Goal: Task Accomplishment & Management: Manage account settings

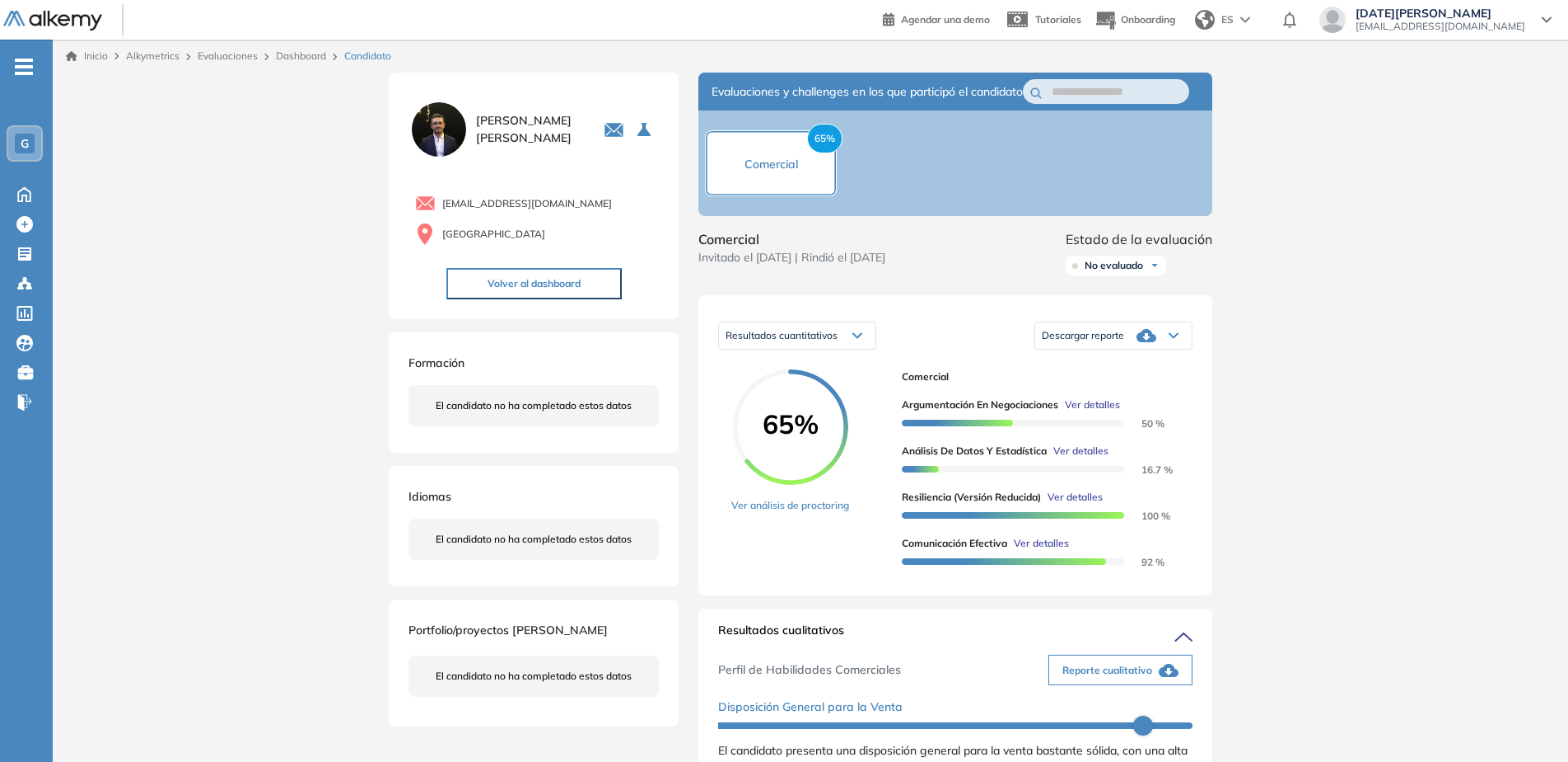
click at [251, 56] on link "Evaluaciones" at bounding box center [227, 56] width 61 height 13
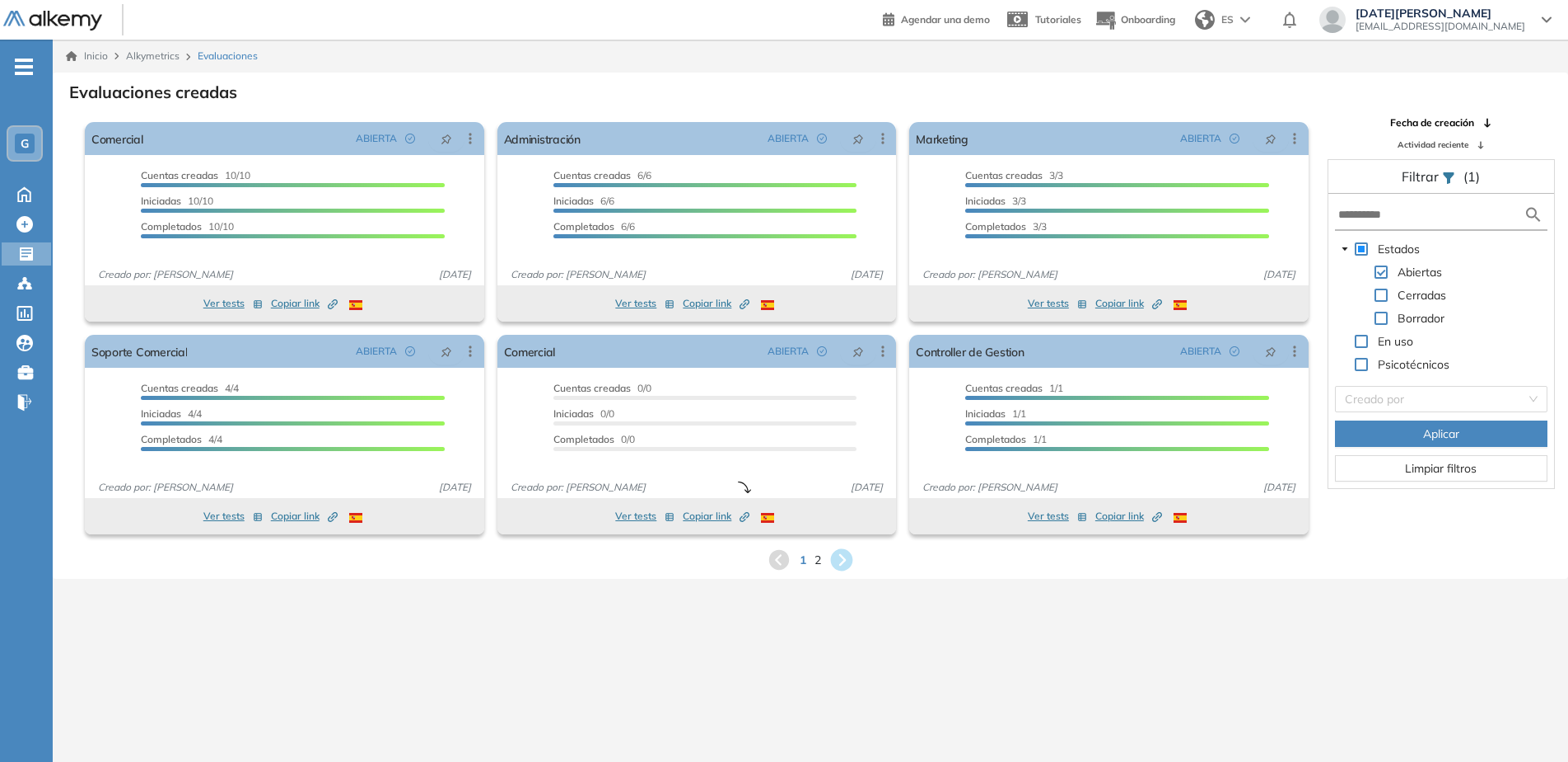
click at [844, 562] on icon at bounding box center [843, 560] width 27 height 27
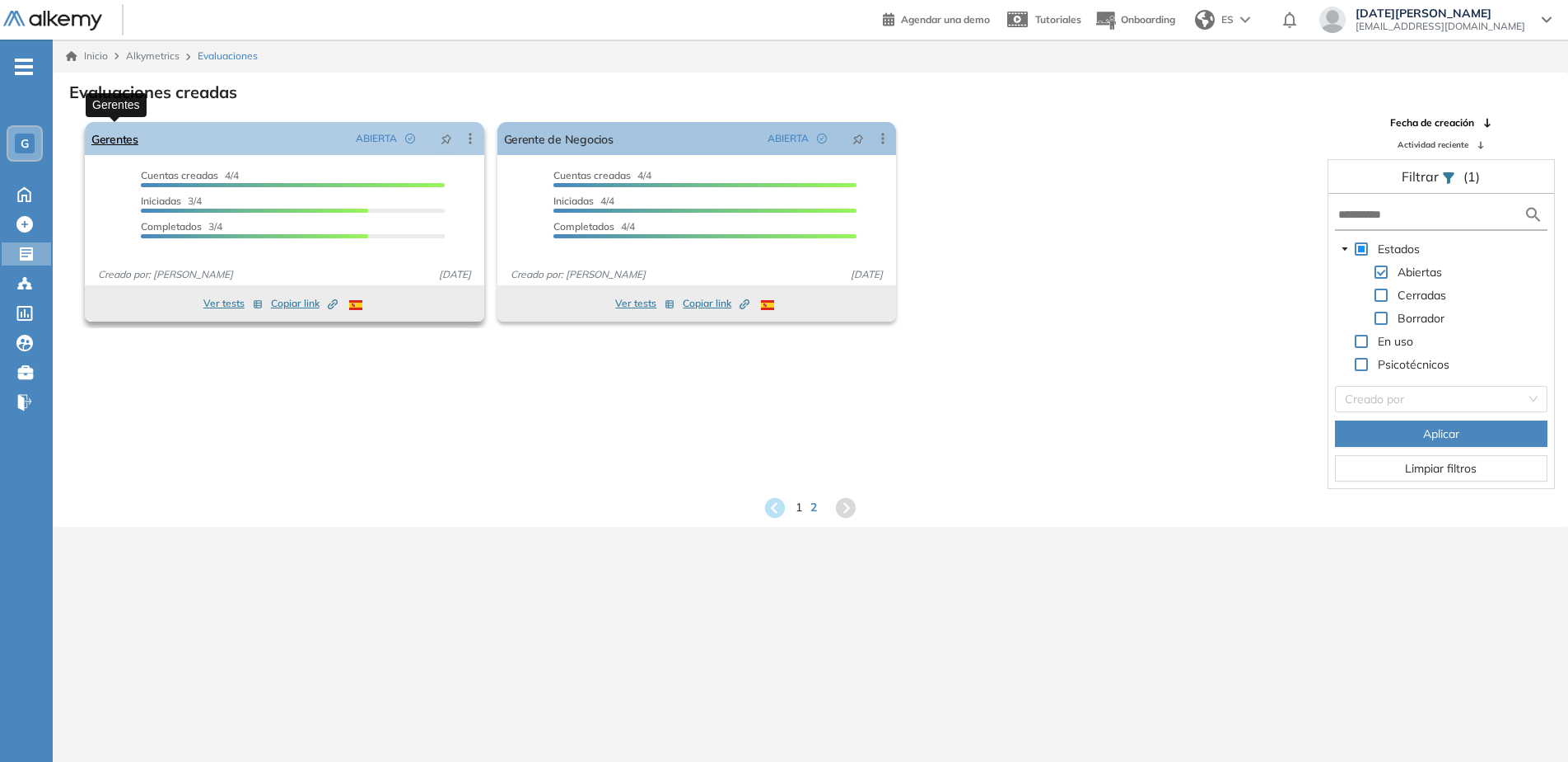
click at [119, 138] on link "Gerentes" at bounding box center [115, 139] width 47 height 33
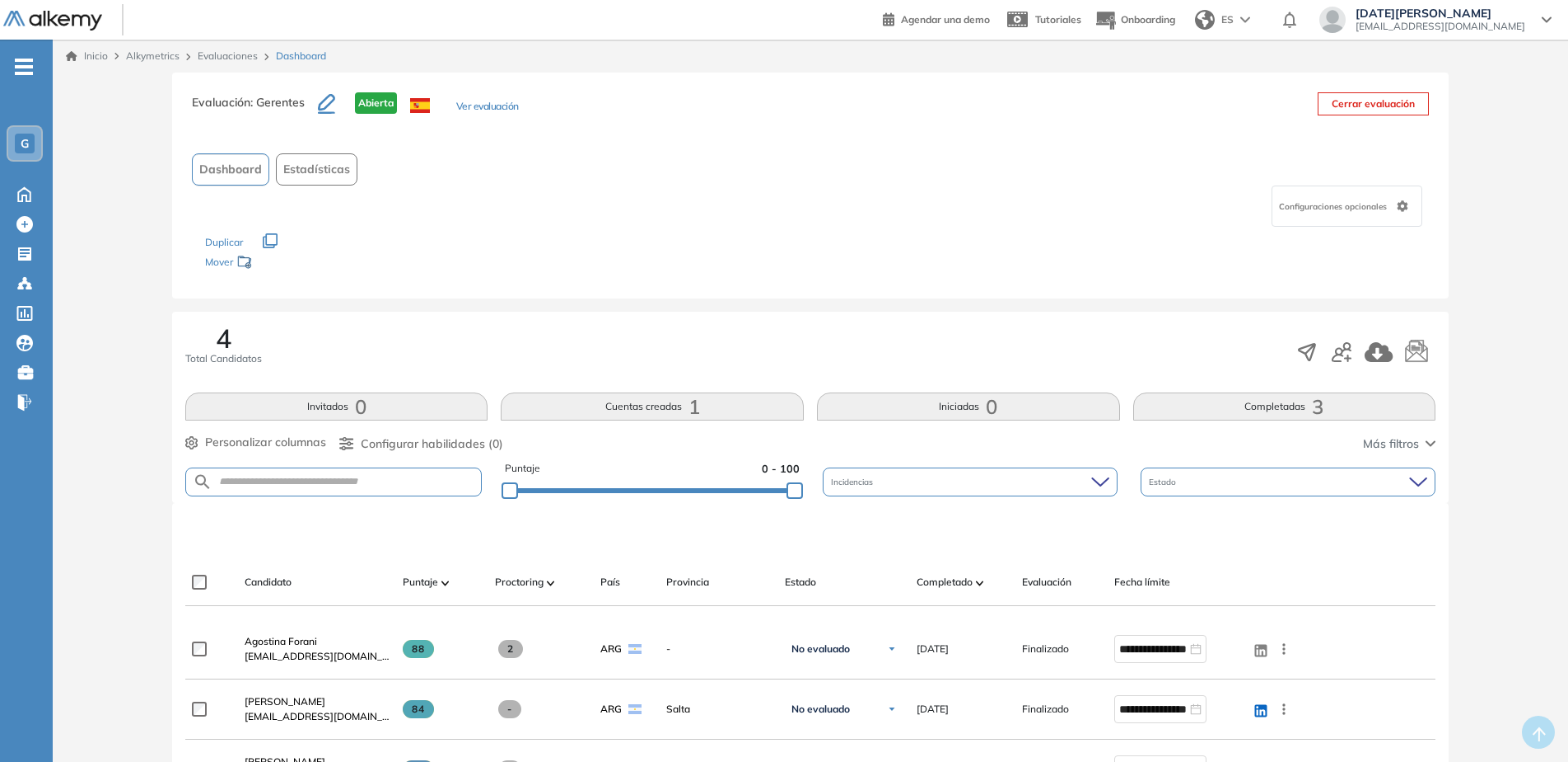
click at [1355, 356] on div at bounding box center [1365, 352] width 140 height 31
click at [1348, 356] on icon "button" at bounding box center [1348, 359] width 8 height 8
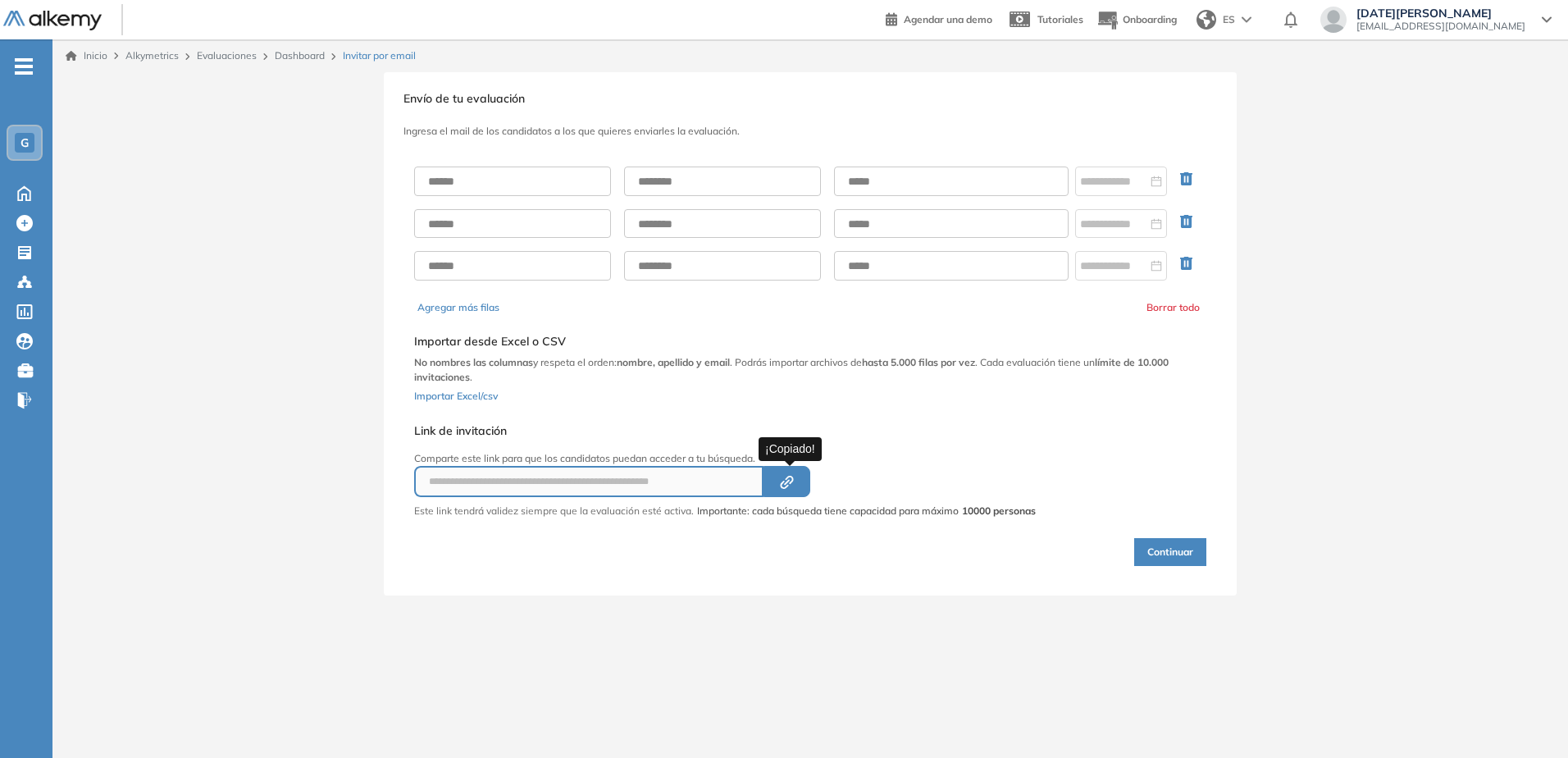
click at [789, 483] on icon "Created by potrace 1.16, written by [PERSON_NAME] [DATE]-[DATE]" at bounding box center [786, 481] width 18 height 13
click at [298, 54] on link "Dashboard" at bounding box center [299, 55] width 50 height 13
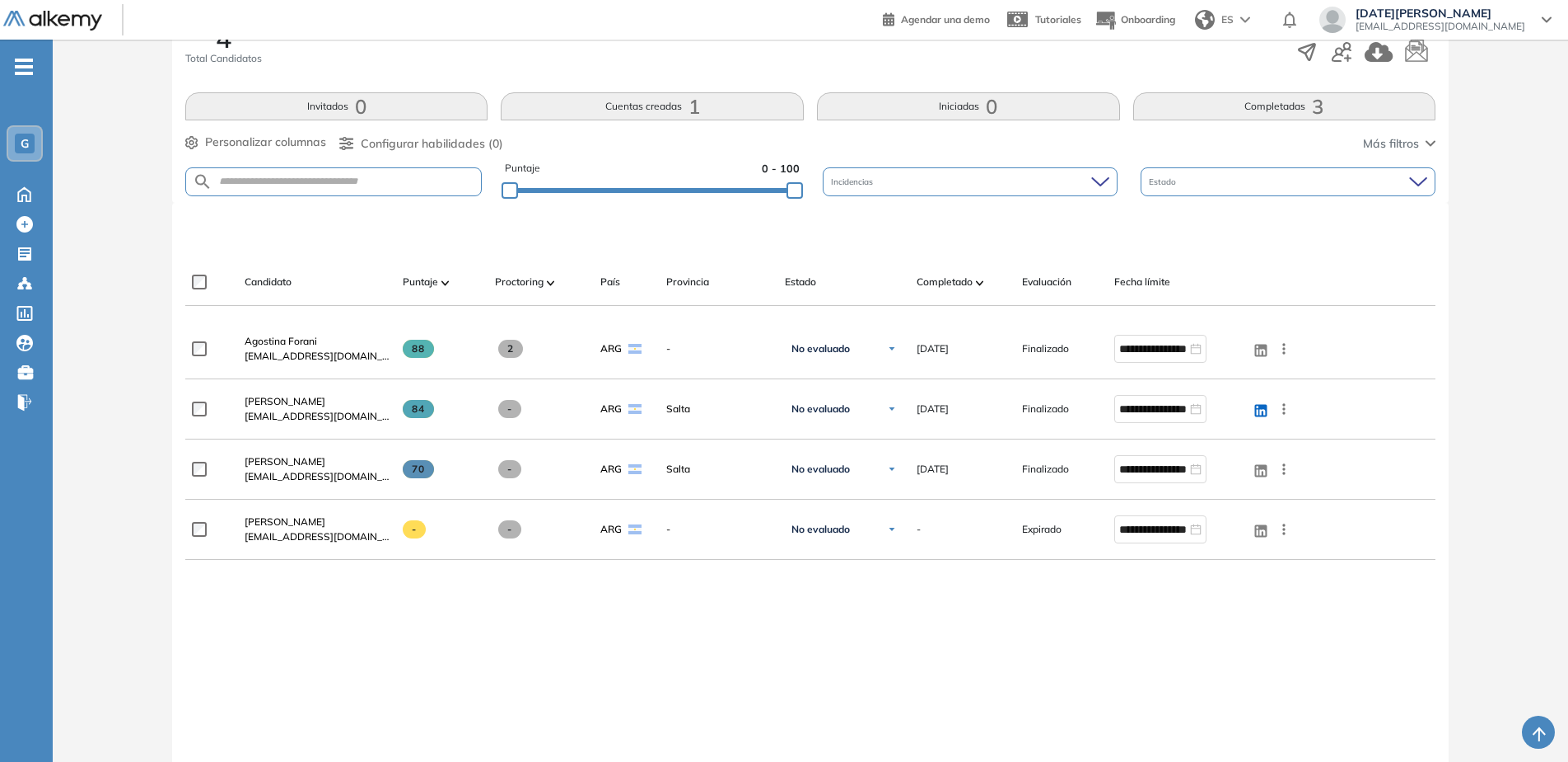
scroll to position [412, 0]
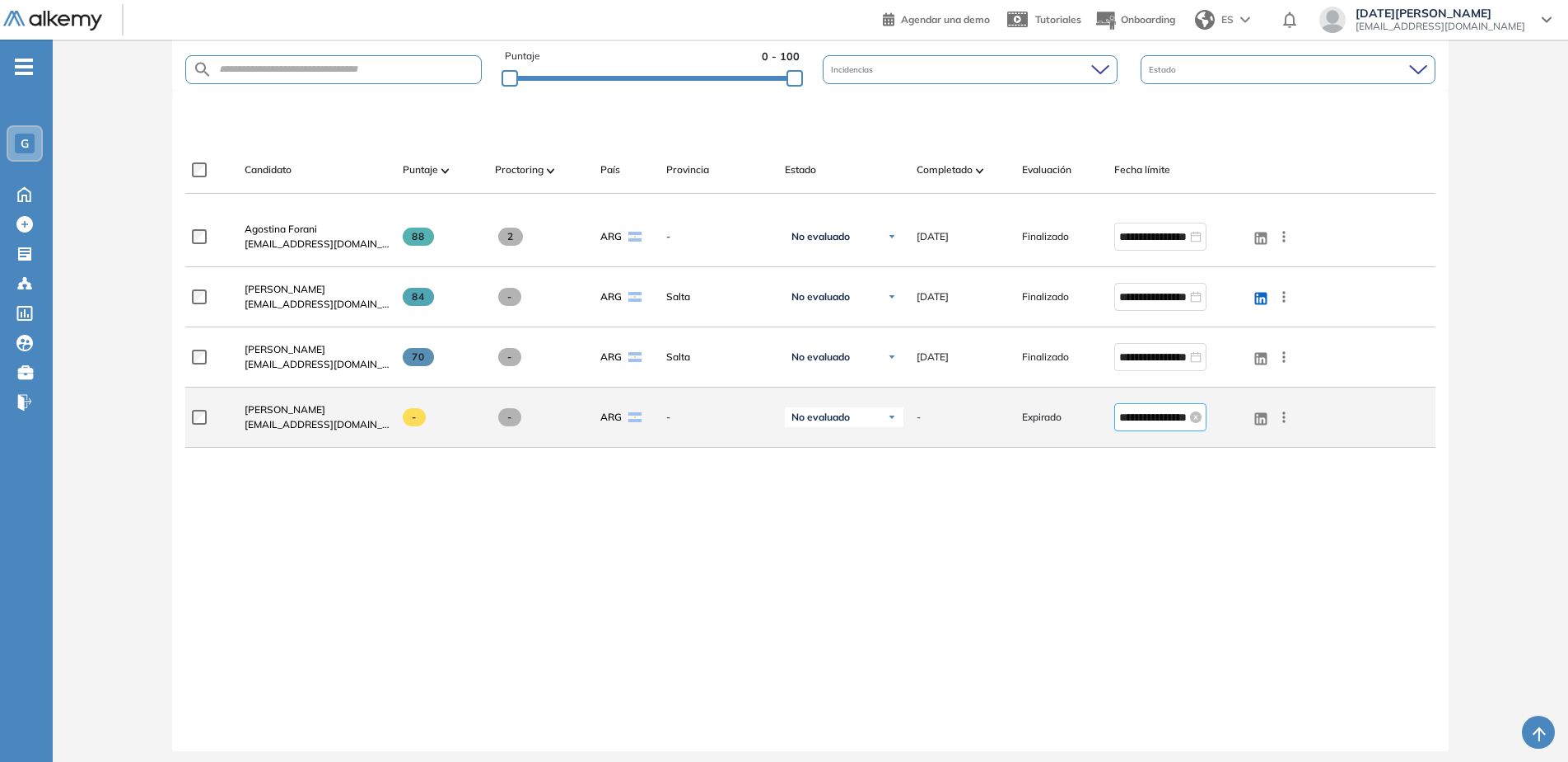
click at [1140, 419] on input "**********" at bounding box center [1153, 417] width 67 height 19
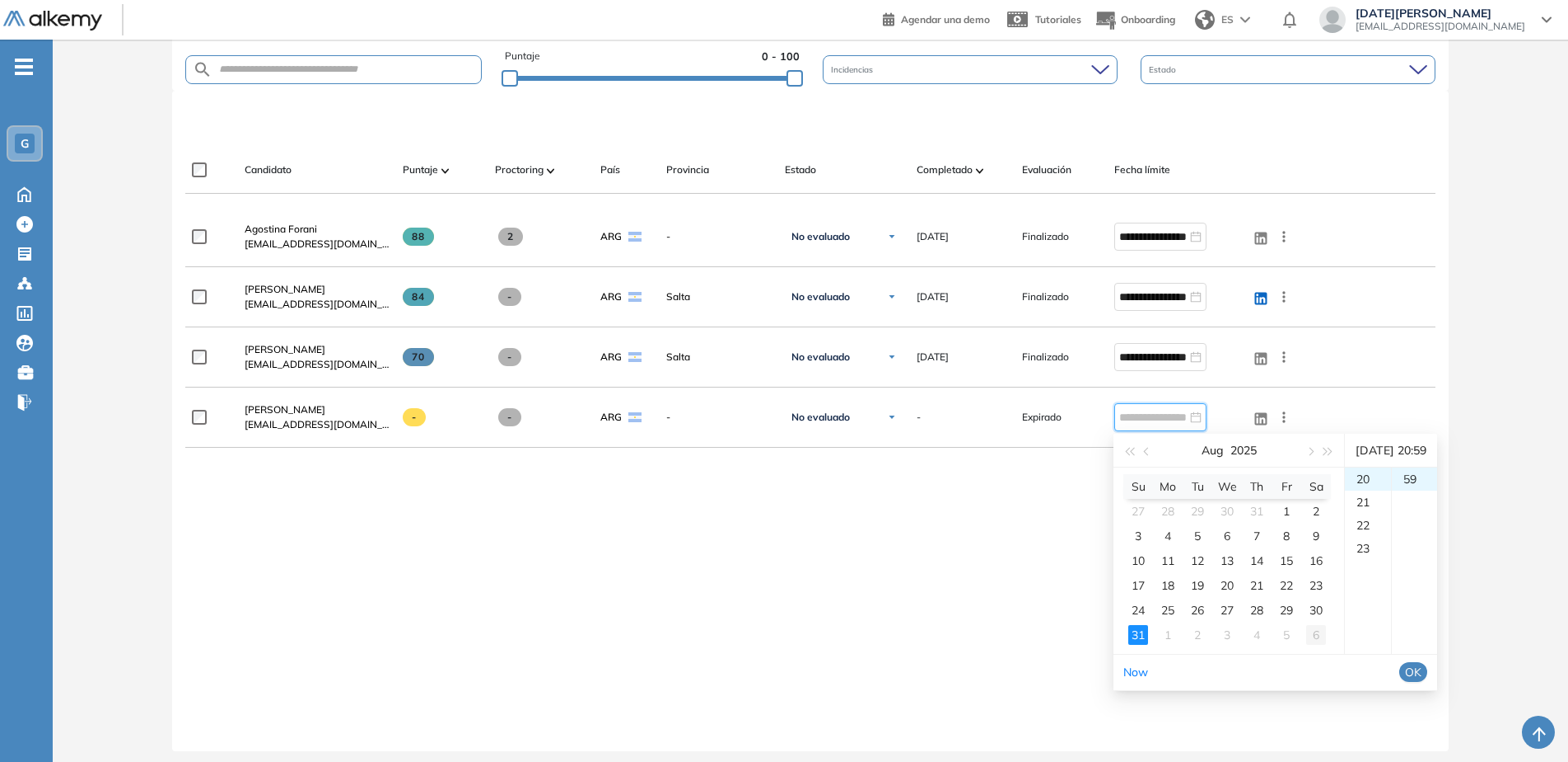
click at [1313, 630] on div "6" at bounding box center [1316, 635] width 20 height 20
drag, startPoint x: 1176, startPoint y: 535, endPoint x: 1244, endPoint y: 546, distance: 68.9
click at [1176, 535] on div "8" at bounding box center [1168, 535] width 20 height 20
click at [1356, 545] on div "23" at bounding box center [1368, 548] width 46 height 23
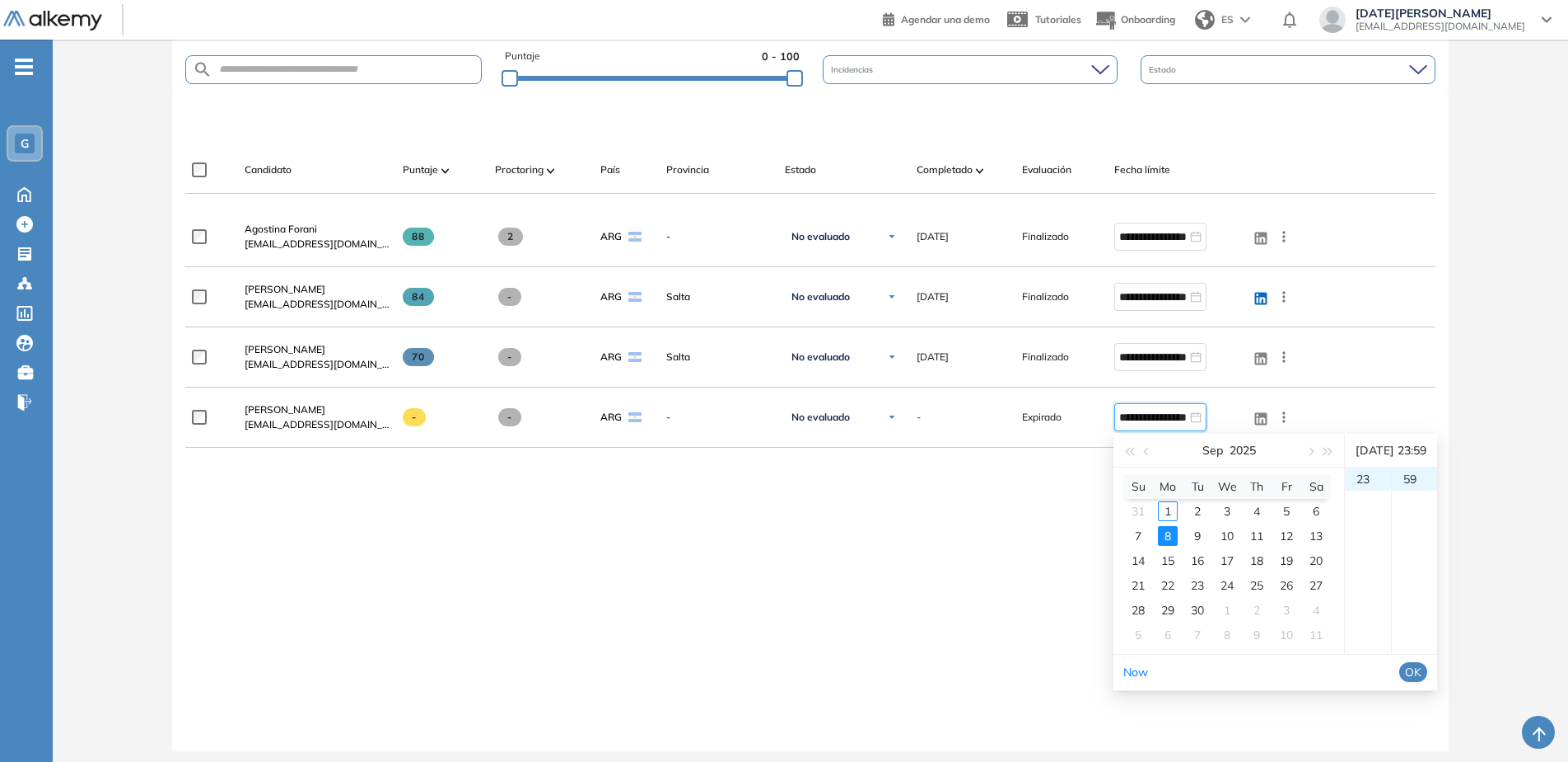
click at [1422, 671] on span "OK" at bounding box center [1413, 671] width 17 height 19
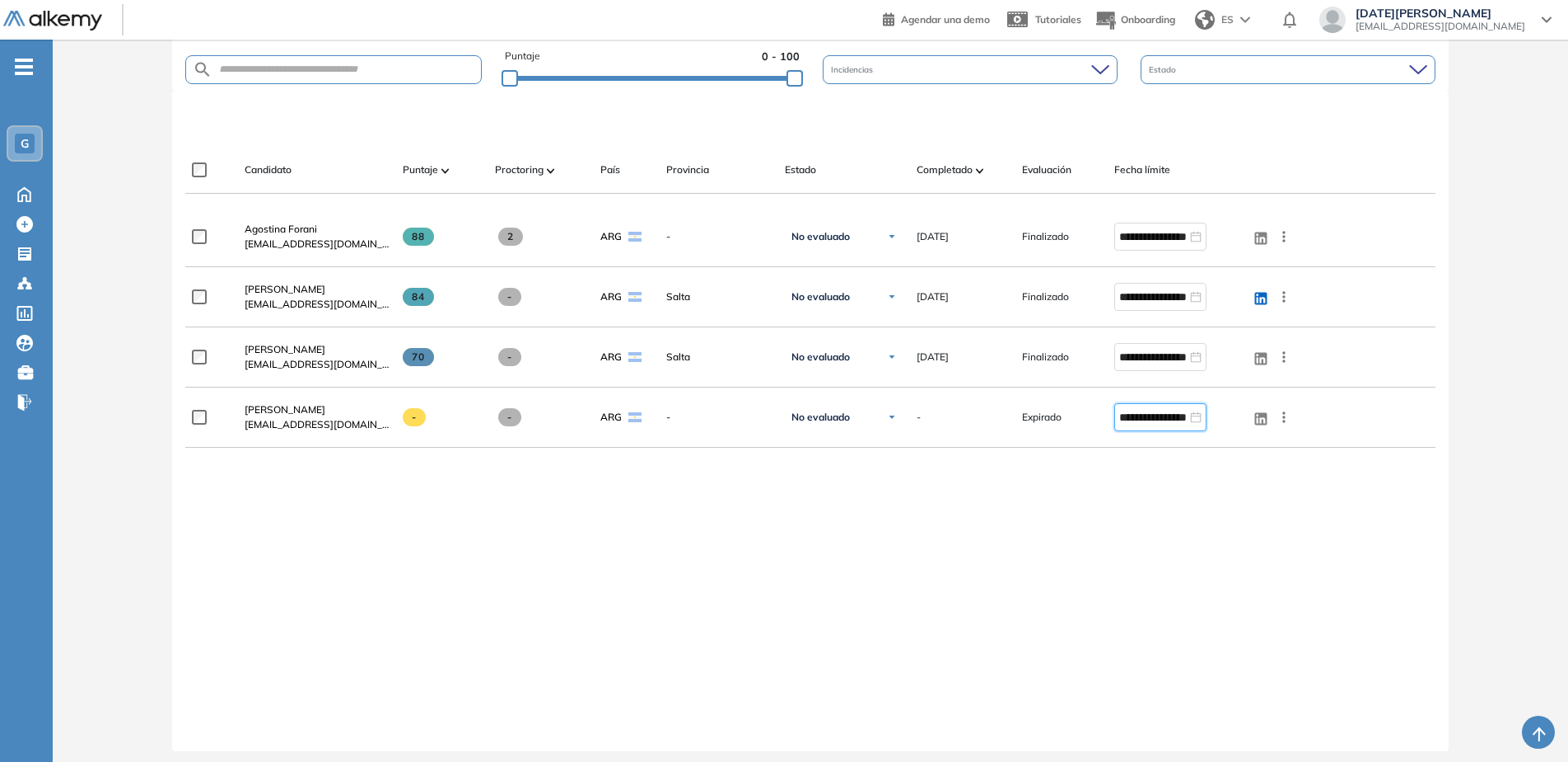
type input "**********"
click at [1145, 576] on div "**********" at bounding box center [810, 466] width 1251 height 518
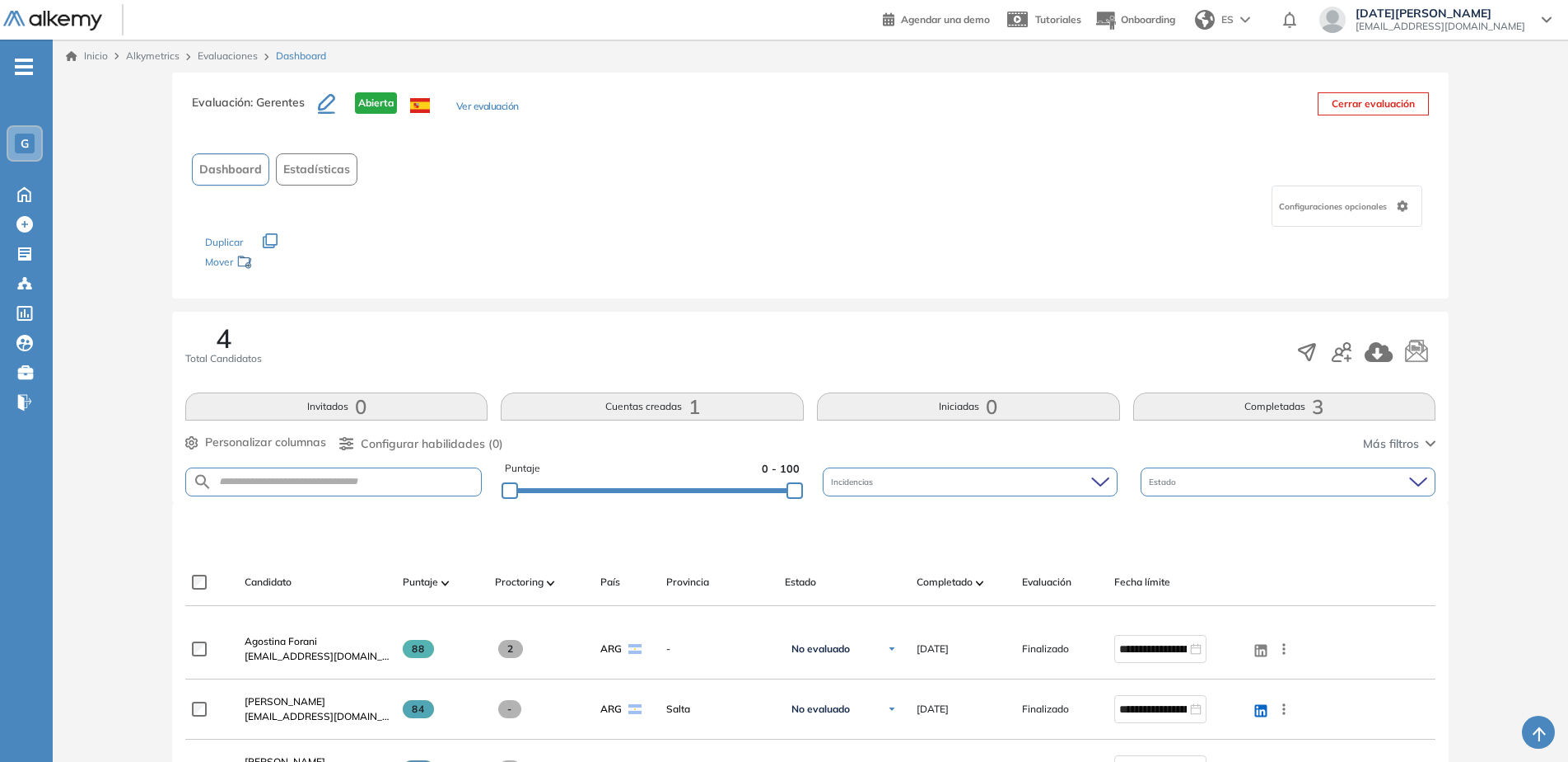
scroll to position [421, 0]
